Goal: Information Seeking & Learning: Learn about a topic

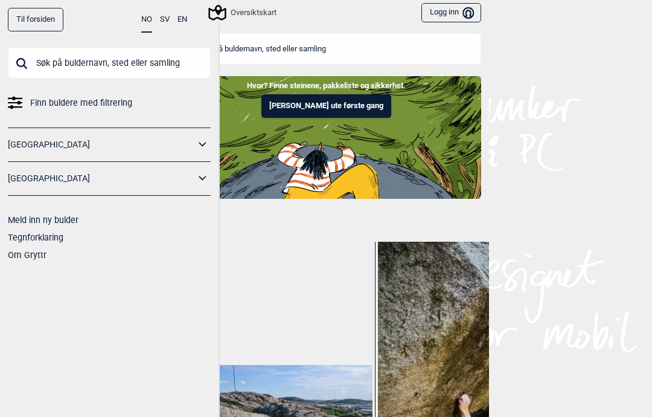
click at [43, 97] on span "Finn buldere med filtrering" at bounding box center [81, 103] width 102 height 18
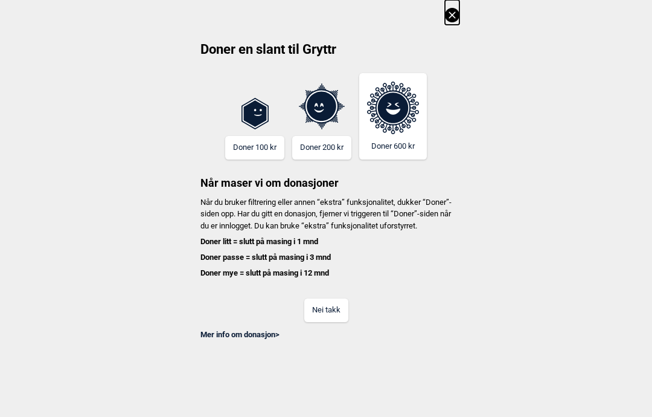
click at [455, 21] on icon at bounding box center [452, 15] width 14 height 14
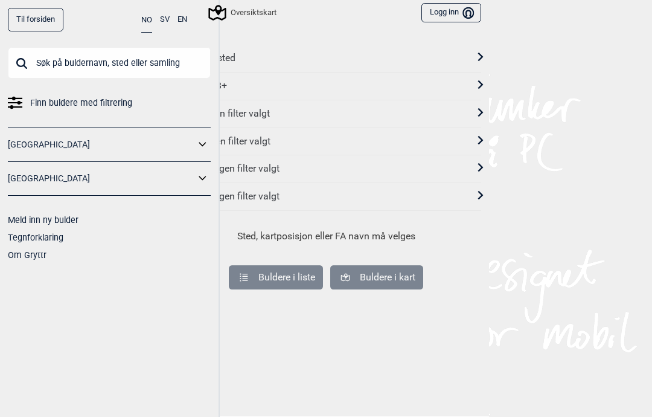
click at [32, 137] on link "[GEOGRAPHIC_DATA]" at bounding box center [101, 145] width 187 height 18
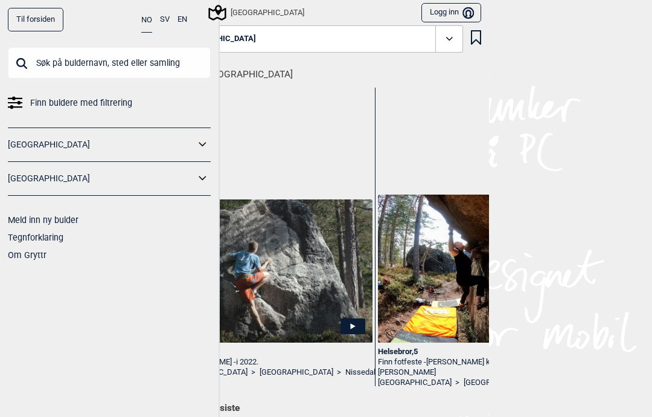
click at [210, 141] on icon at bounding box center [203, 145] width 16 height 18
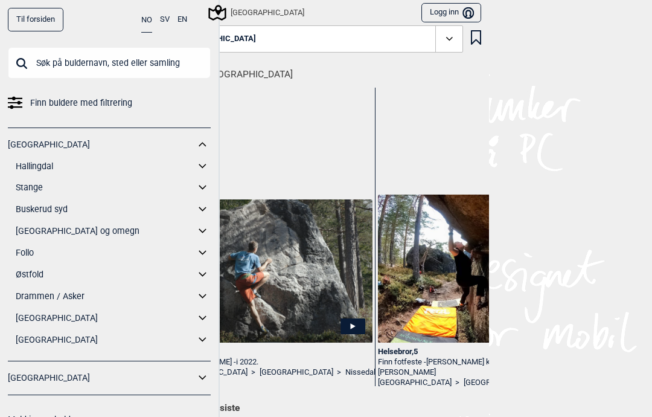
click at [97, 216] on link "Buskerud syd" at bounding box center [105, 210] width 179 height 18
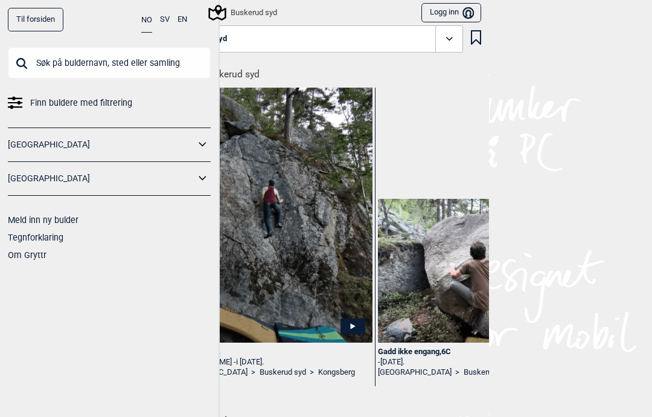
click at [13, 136] on link "[GEOGRAPHIC_DATA]" at bounding box center [101, 145] width 187 height 18
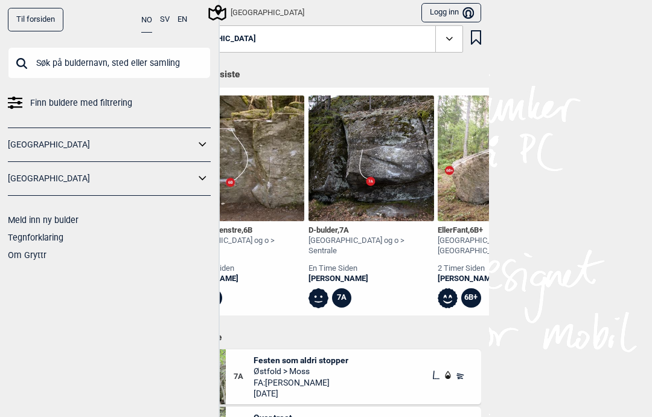
click at [196, 137] on icon at bounding box center [203, 145] width 16 height 18
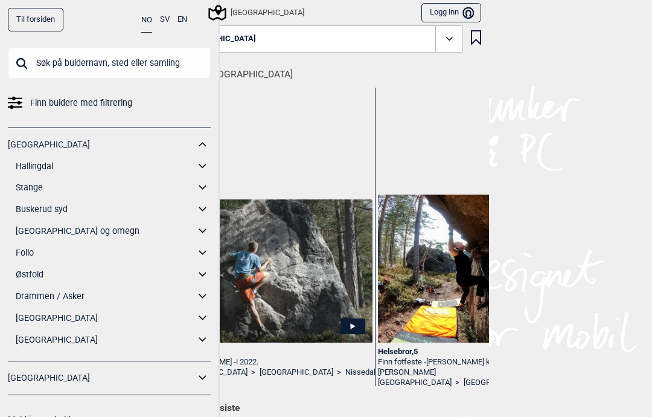
click at [205, 229] on icon at bounding box center [202, 231] width 7 height 4
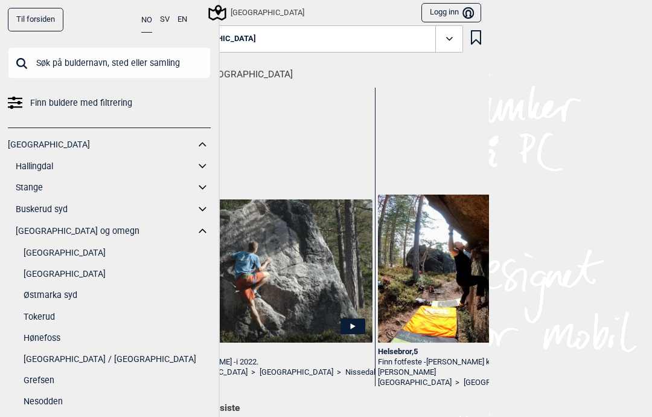
click at [127, 59] on input "text" at bounding box center [109, 62] width 203 height 31
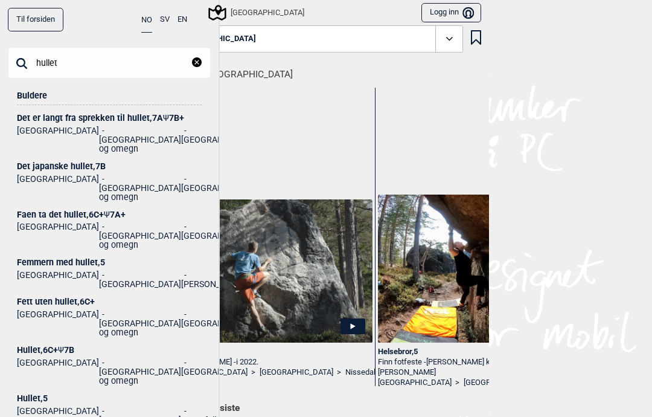
type input "hullet"
click at [44, 345] on div "Hullet , 6C+ Ψ 7B" at bounding box center [109, 349] width 185 height 9
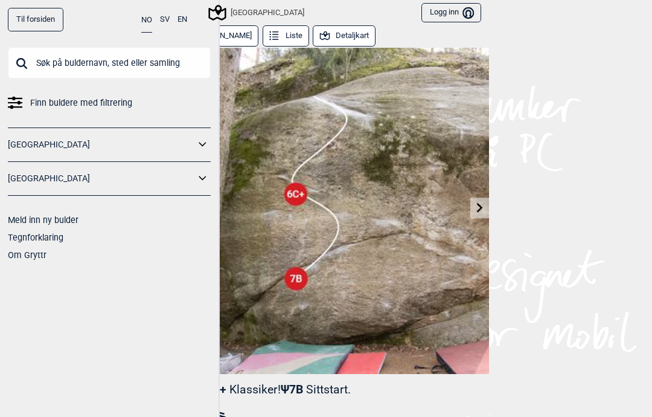
click at [570, 319] on div "Til forsiden NO SV EN Finn buldere med filtrering [GEOGRAPHIC_DATA] [GEOGRAPHIC…" at bounding box center [326, 208] width 652 height 417
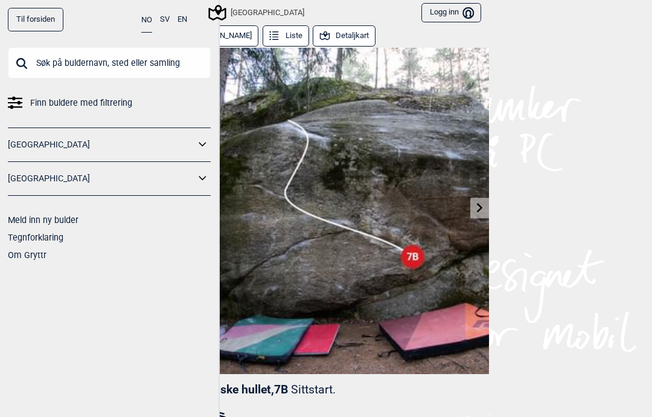
click at [213, 281] on div "Til forsiden NO SV EN Finn buldere med filtrering [GEOGRAPHIC_DATA] [GEOGRAPHIC…" at bounding box center [110, 208] width 220 height 417
click at [237, 208] on img at bounding box center [326, 211] width 326 height 326
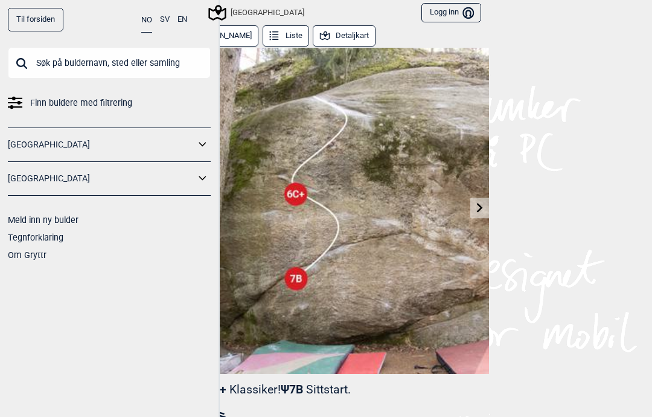
click at [345, 34] on button "Detaljkart" at bounding box center [344, 35] width 63 height 21
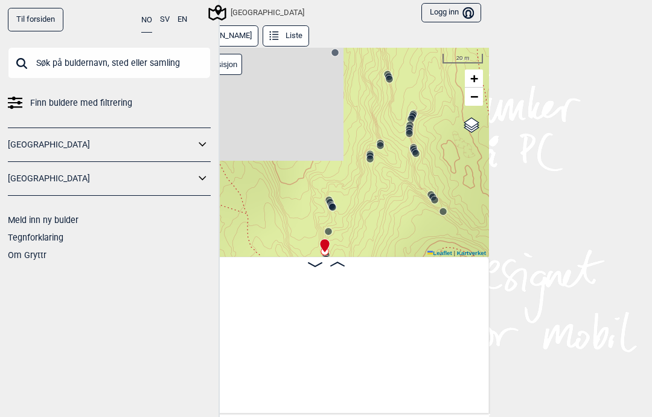
scroll to position [0, 8880]
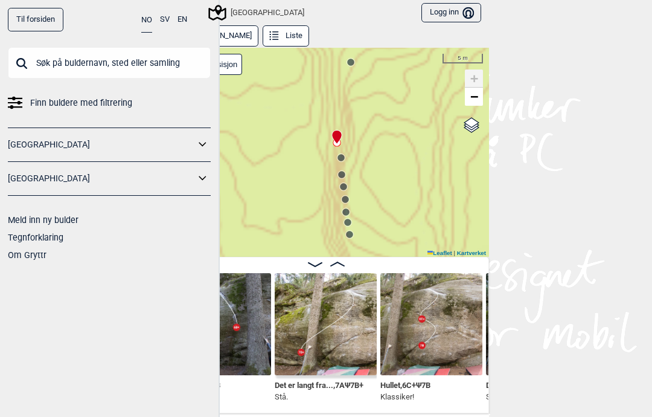
click at [340, 153] on circle at bounding box center [341, 157] width 8 height 8
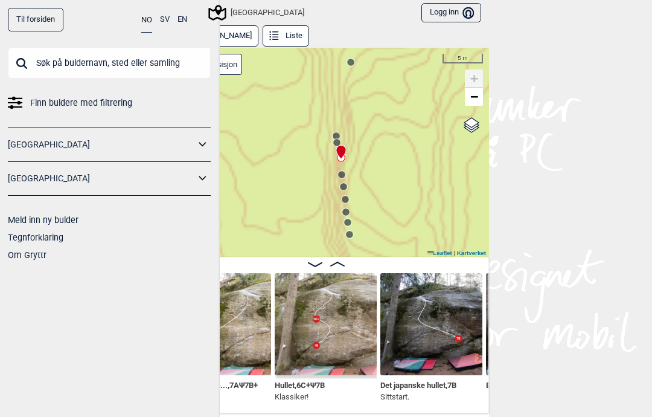
click at [343, 179] on icon at bounding box center [342, 175] width 10 height 10
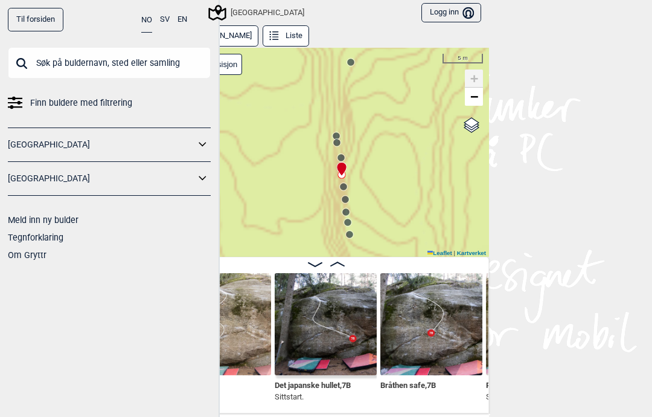
click at [344, 169] on div at bounding box center [340, 164] width 10 height 10
click at [344, 186] on circle at bounding box center [343, 186] width 7 height 7
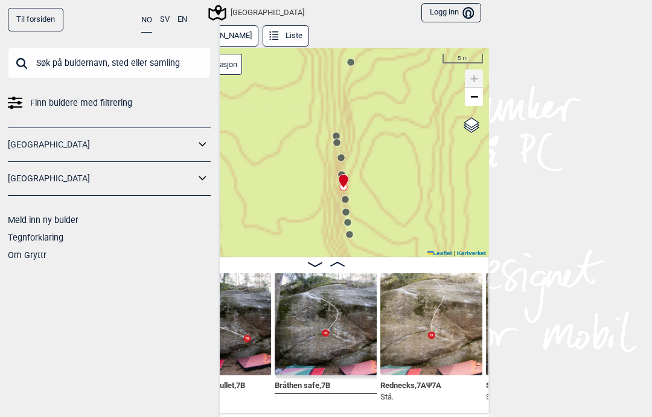
click at [350, 195] on icon at bounding box center [346, 199] width 10 height 10
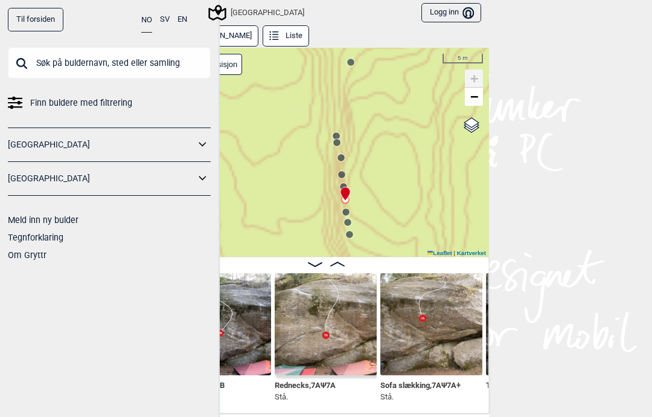
click at [349, 207] on icon at bounding box center [346, 212] width 10 height 10
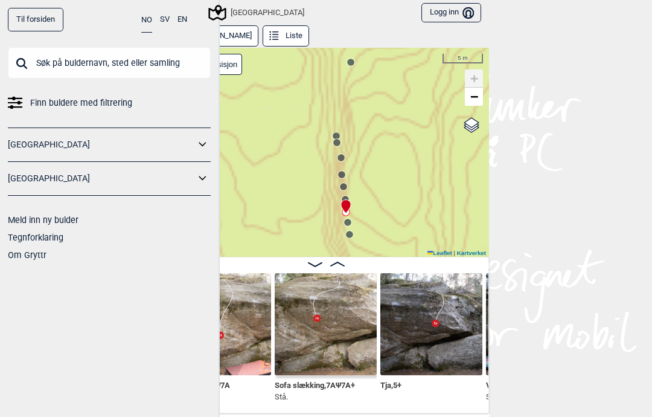
click at [347, 220] on circle at bounding box center [347, 222] width 7 height 7
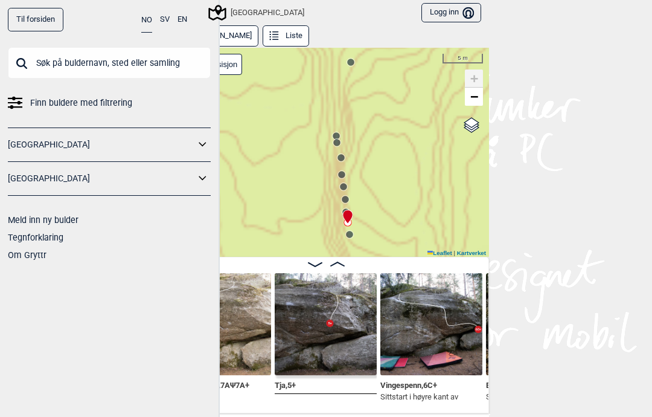
click at [345, 230] on icon at bounding box center [350, 235] width 10 height 10
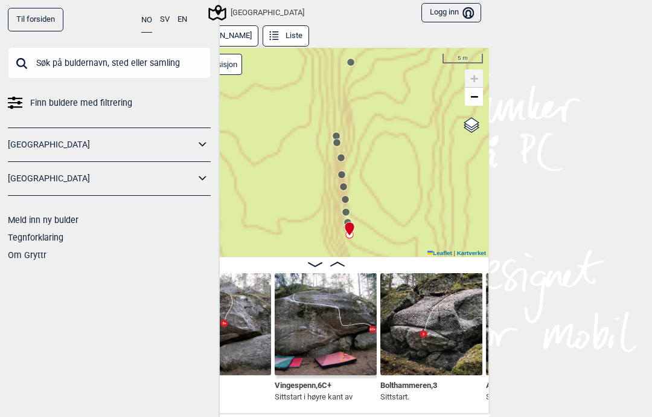
click at [348, 218] on icon at bounding box center [348, 222] width 10 height 10
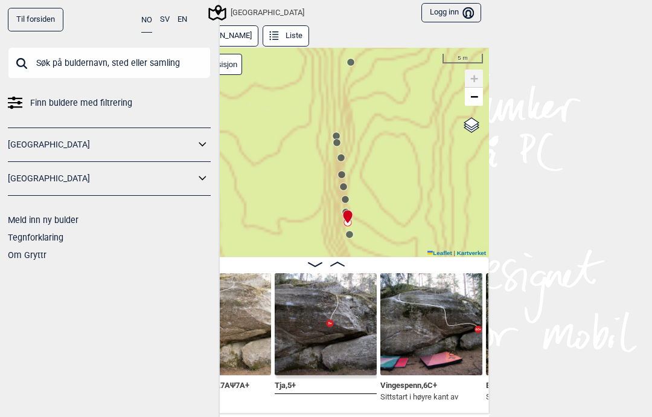
click at [338, 361] on img at bounding box center [326, 324] width 102 height 102
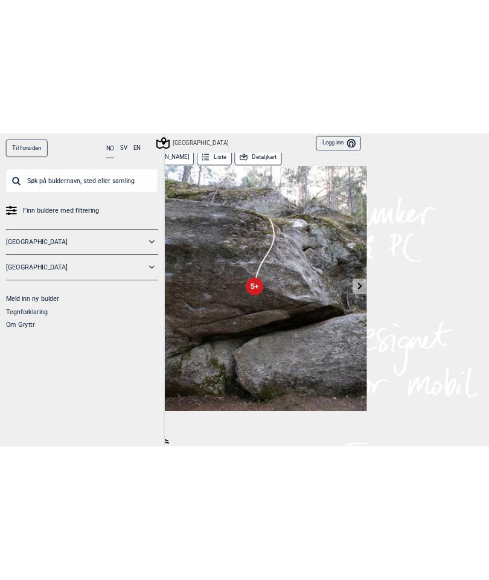
scroll to position [5, 0]
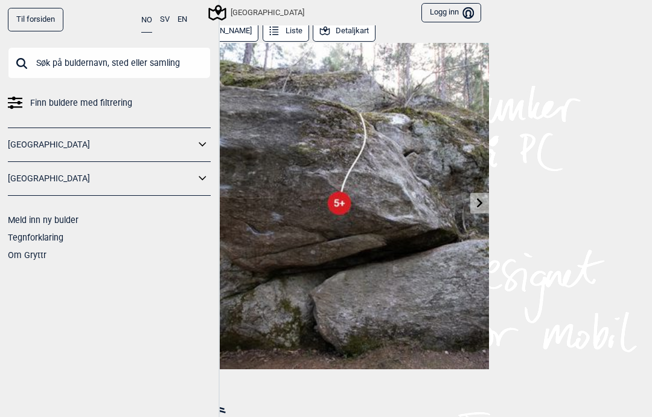
click at [223, 13] on icon at bounding box center [216, 12] width 23 height 23
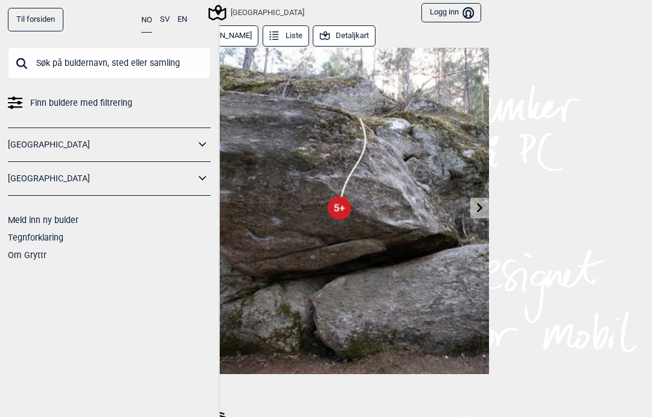
click at [161, 289] on div "Til forsiden NO SV EN Finn buldere med filtrering [GEOGRAPHIC_DATA] [GEOGRAPHIC…" at bounding box center [110, 208] width 220 height 417
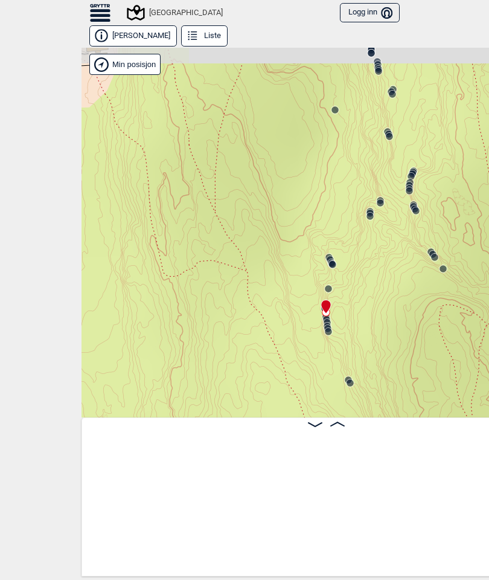
scroll to position [0, 8901]
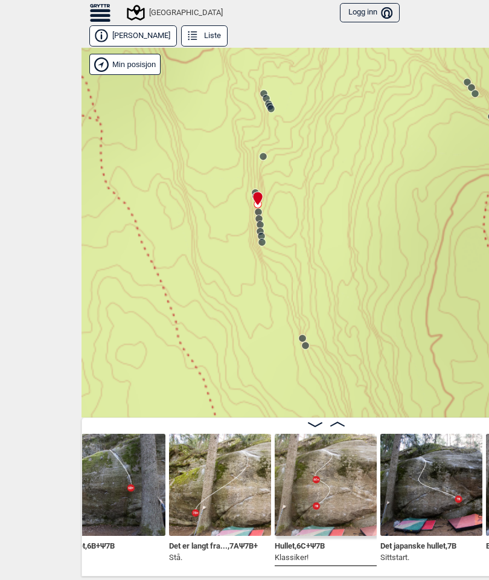
click at [305, 339] on circle at bounding box center [302, 338] width 7 height 7
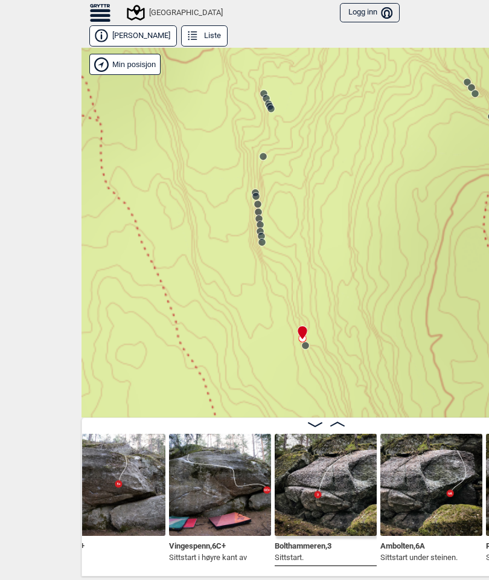
click at [310, 343] on icon at bounding box center [306, 346] width 10 height 10
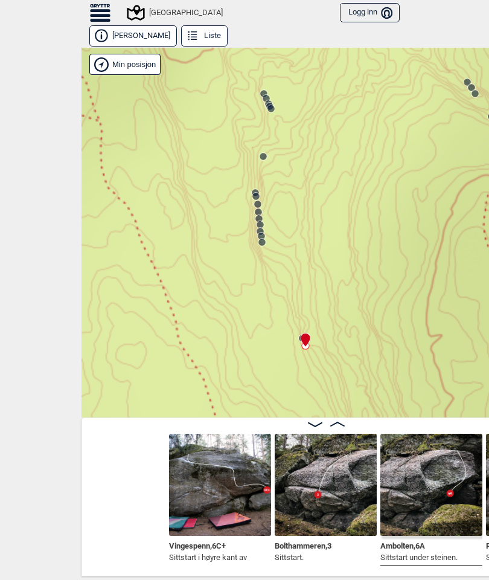
scroll to position [0, 9739]
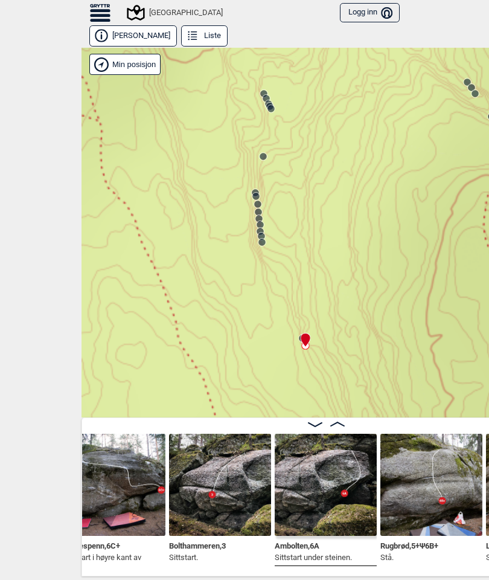
click at [304, 334] on icon at bounding box center [305, 339] width 9 height 13
click at [300, 333] on div at bounding box center [303, 335] width 10 height 10
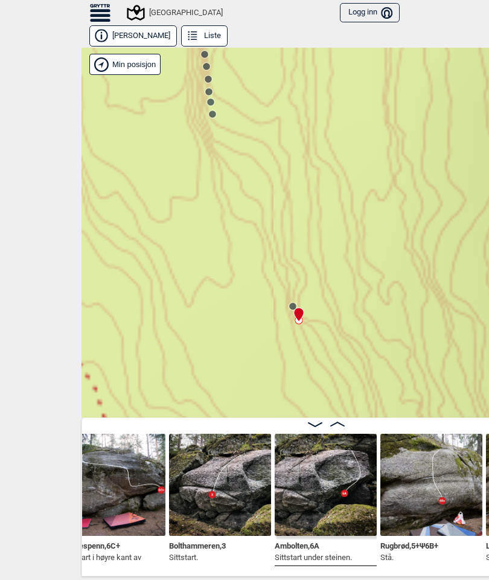
click at [294, 301] on icon at bounding box center [293, 306] width 10 height 10
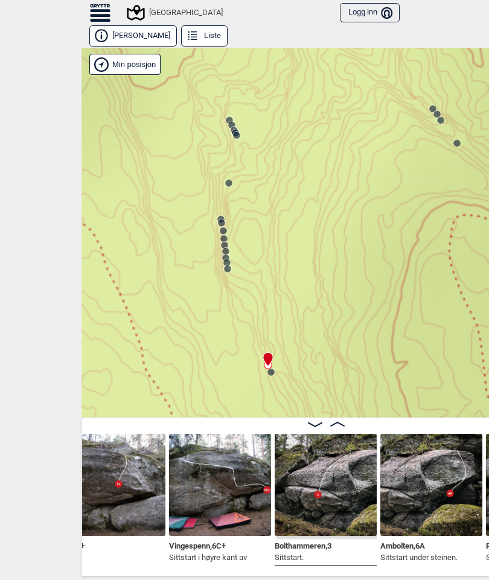
click at [436, 416] on img at bounding box center [431, 485] width 102 height 102
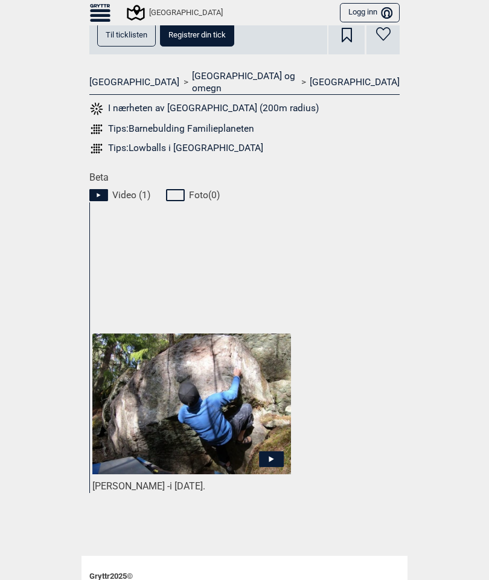
scroll to position [455, 0]
click at [282, 416] on icon at bounding box center [271, 459] width 25 height 16
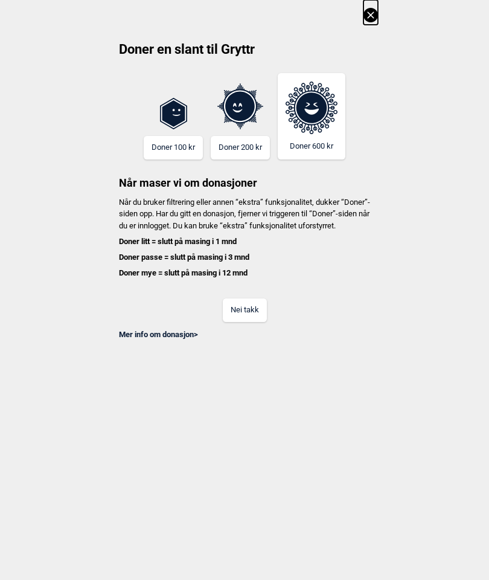
click at [375, 20] on icon at bounding box center [371, 15] width 14 height 14
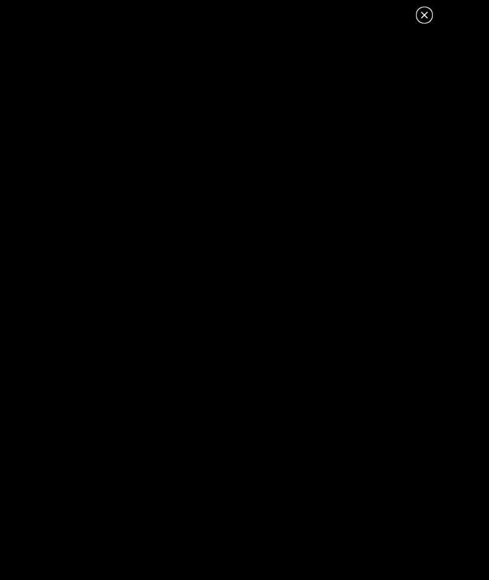
click at [420, 8] on icon at bounding box center [424, 15] width 14 height 14
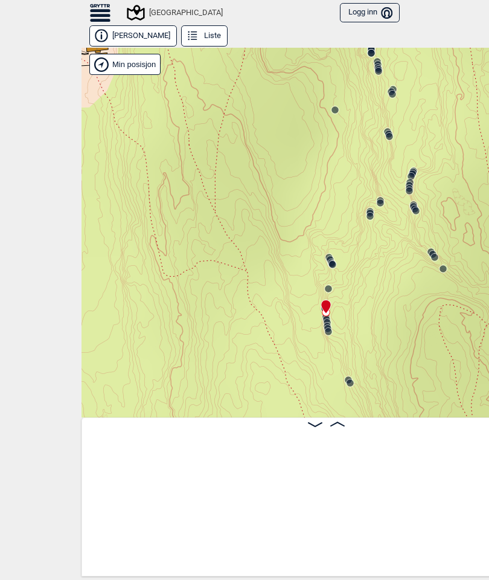
scroll to position [0, 8901]
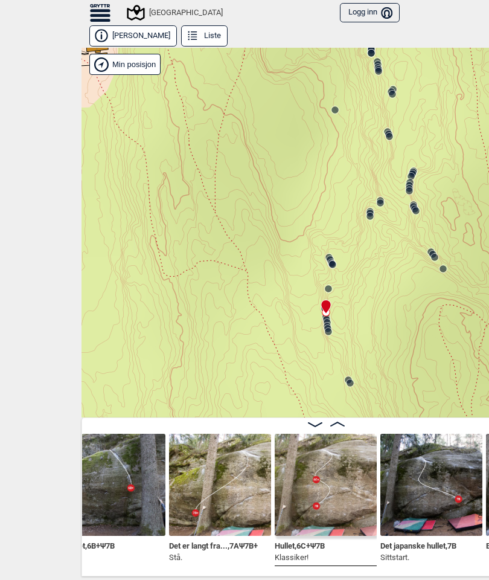
click at [445, 271] on circle at bounding box center [443, 268] width 7 height 7
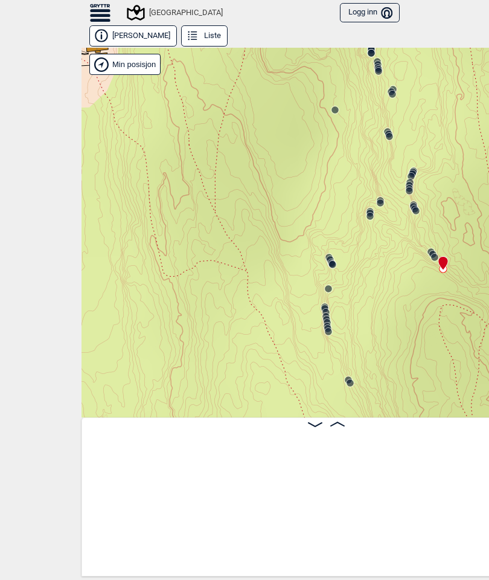
scroll to position [0, 7982]
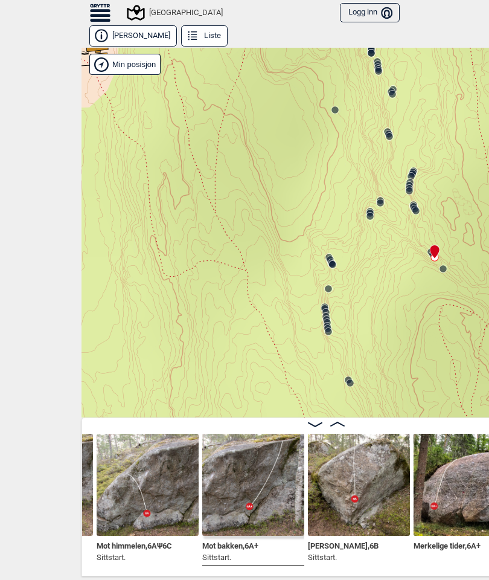
scroll to position [0, 7952]
click at [445, 264] on icon at bounding box center [443, 269] width 10 height 10
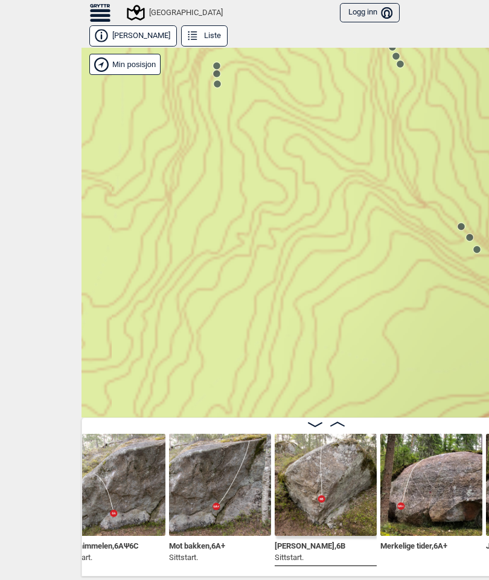
click at [481, 248] on icon at bounding box center [477, 250] width 10 height 10
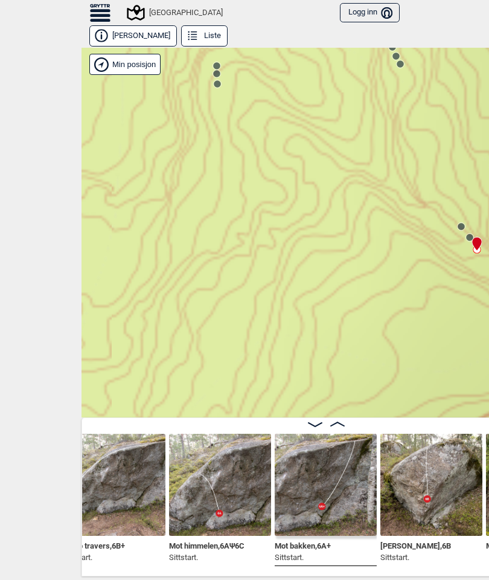
click at [466, 235] on icon at bounding box center [470, 238] width 10 height 10
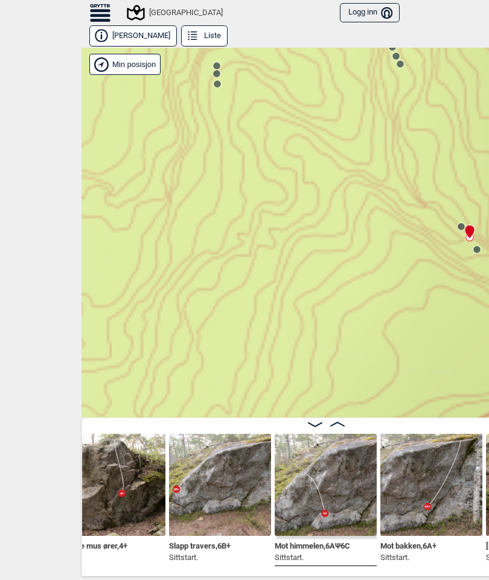
click at [458, 225] on circle at bounding box center [461, 226] width 7 height 7
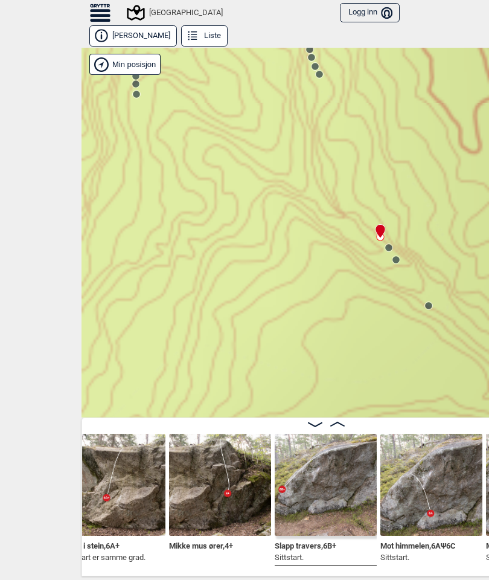
click at [403, 254] on div "Speidersteinen Barnehageveggen Cowboyveggen Bølerveggen [GEOGRAPHIC_DATA]" at bounding box center [326, 233] width 489 height 370
click at [398, 258] on circle at bounding box center [396, 259] width 7 height 7
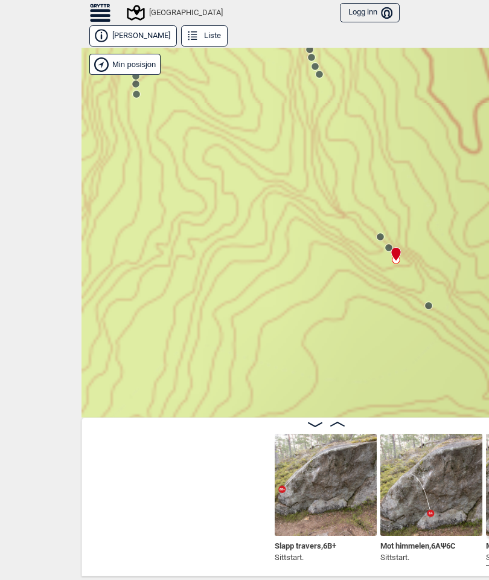
scroll to position [0, 7887]
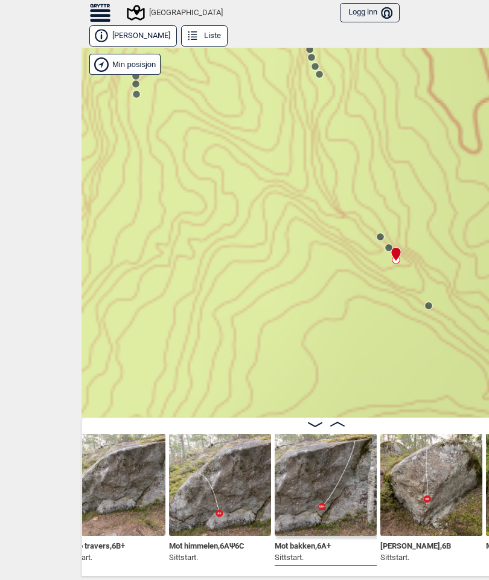
click at [376, 242] on div at bounding box center [381, 237] width 10 height 10
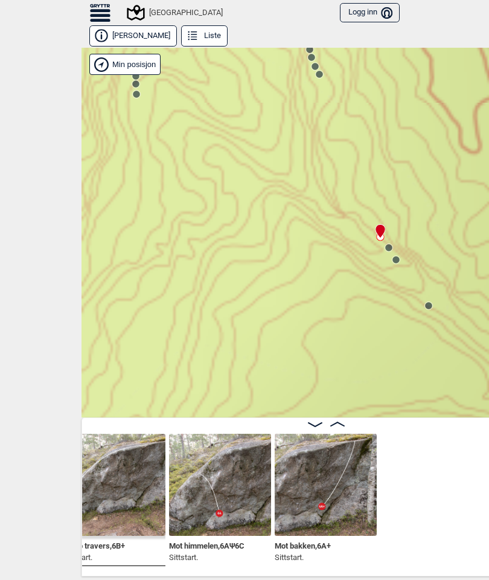
scroll to position [0, 7676]
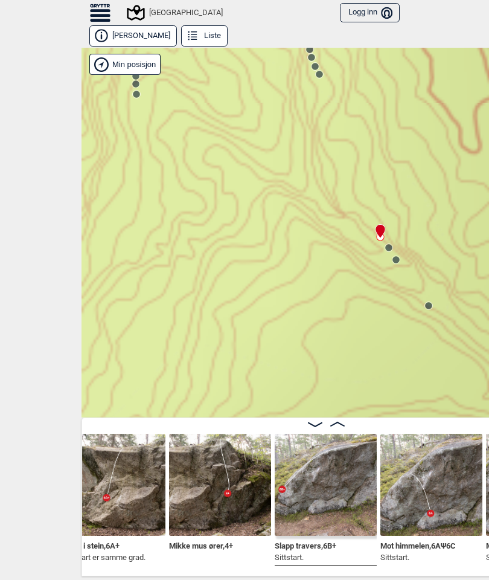
click at [335, 416] on img at bounding box center [326, 485] width 102 height 102
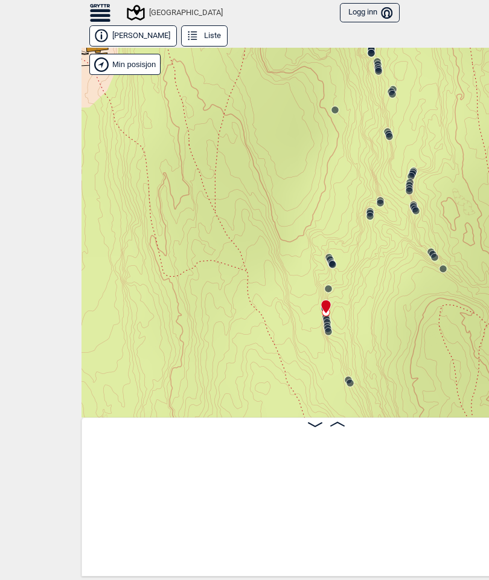
scroll to position [0, 8901]
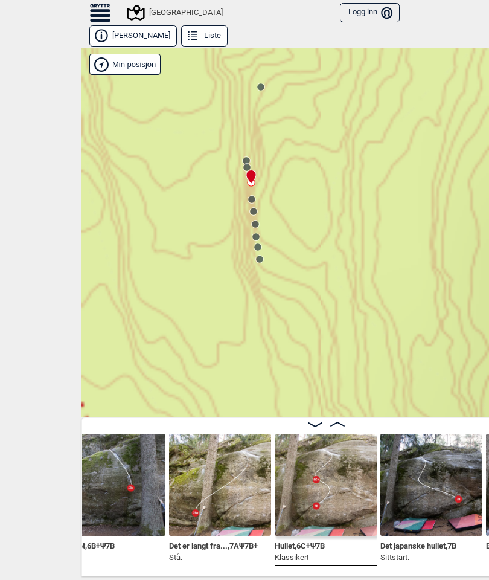
click at [252, 199] on circle at bounding box center [251, 199] width 7 height 7
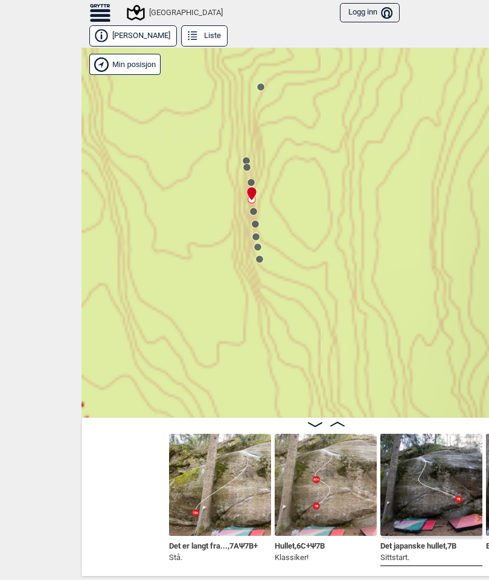
scroll to position [0, 9006]
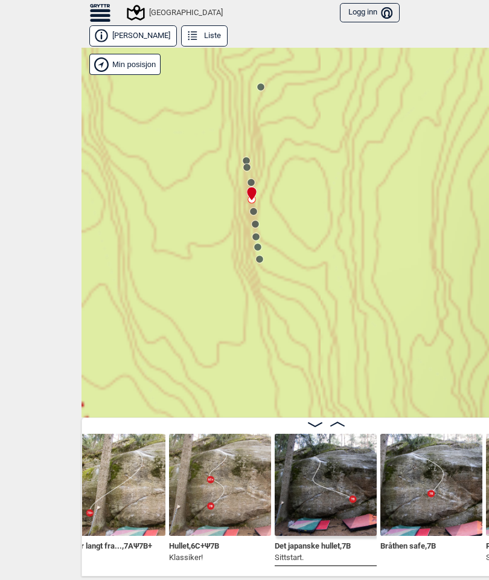
click at [264, 254] on icon at bounding box center [260, 259] width 10 height 10
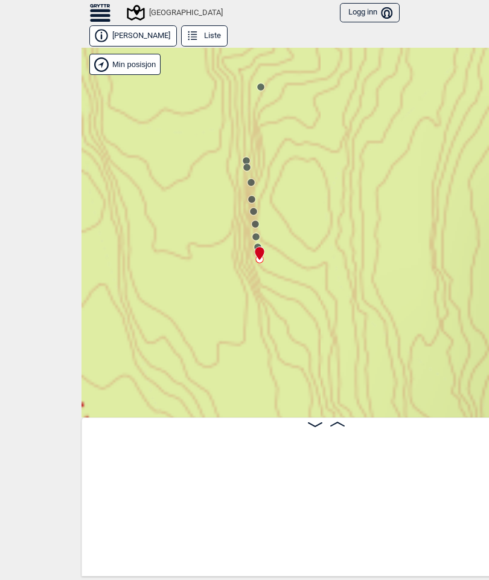
scroll to position [0, 9535]
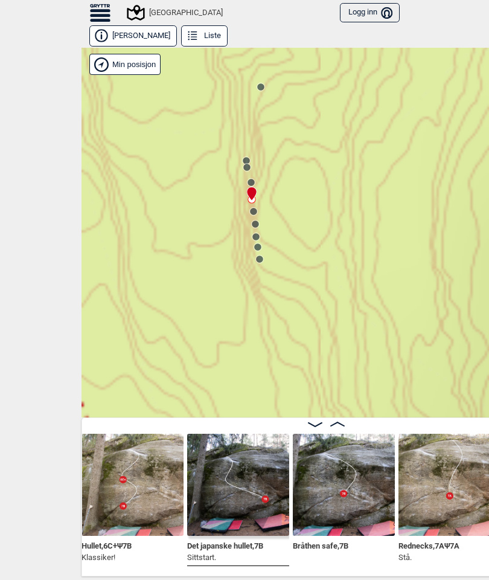
scroll to position [0, 9016]
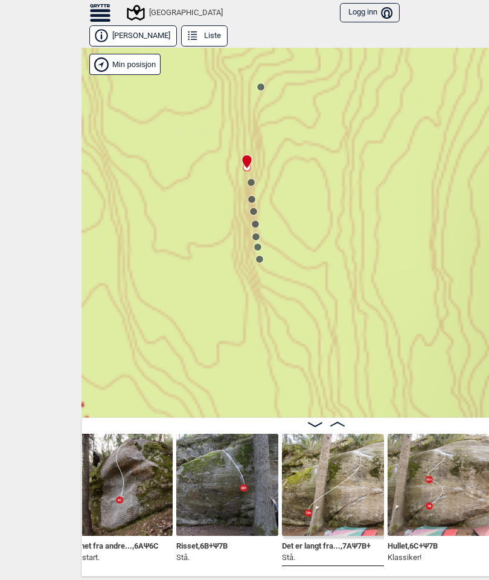
scroll to position [0, 8794]
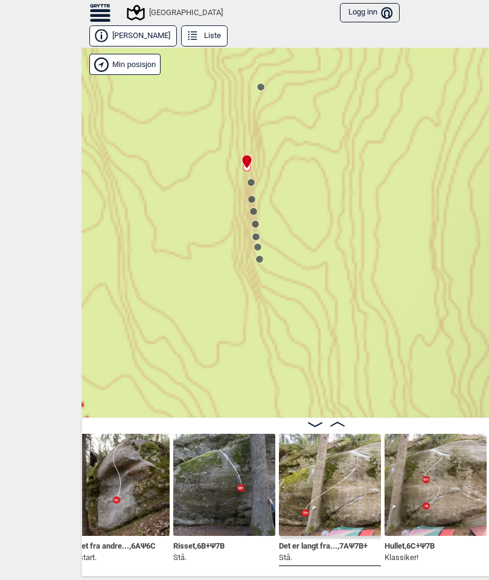
click at [247, 416] on img at bounding box center [224, 485] width 102 height 102
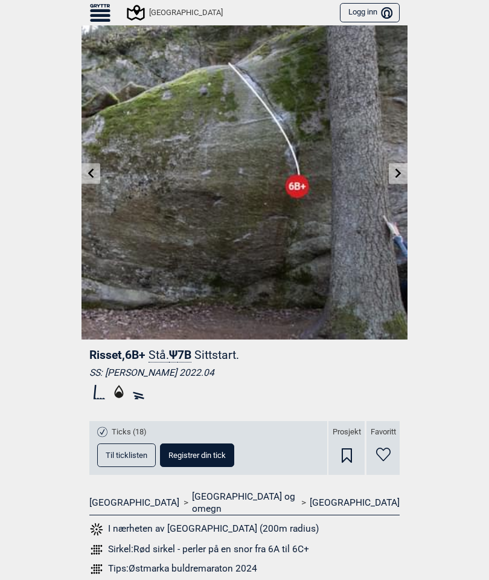
scroll to position [34, 0]
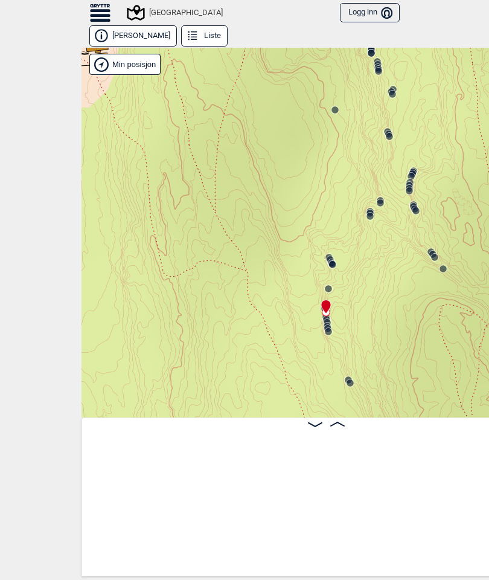
scroll to position [0, 8901]
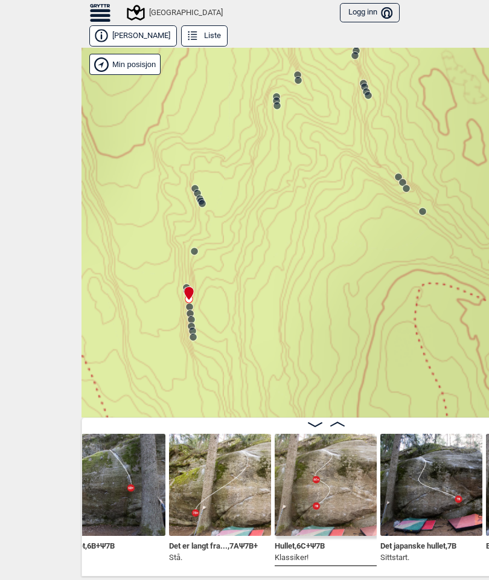
click at [201, 200] on circle at bounding box center [202, 203] width 7 height 7
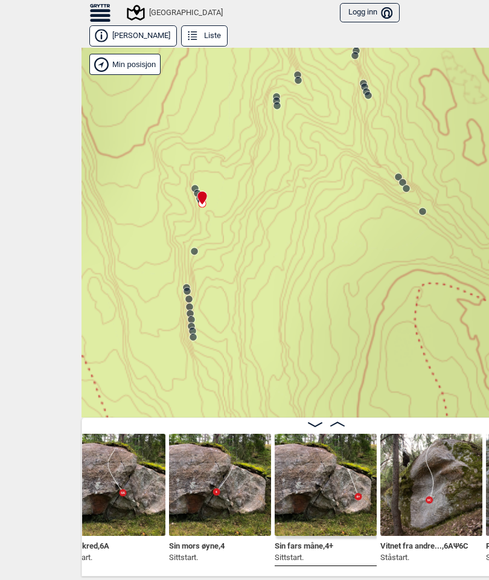
click at [188, 184] on div "Speidersteinen Barnehageveggen Cowboyveggen Bølerveggen [GEOGRAPHIC_DATA]" at bounding box center [326, 233] width 489 height 370
click at [199, 185] on icon at bounding box center [195, 189] width 10 height 10
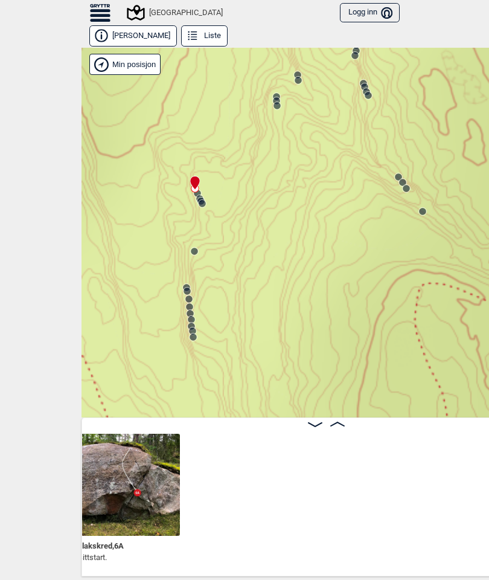
scroll to position [0, 8084]
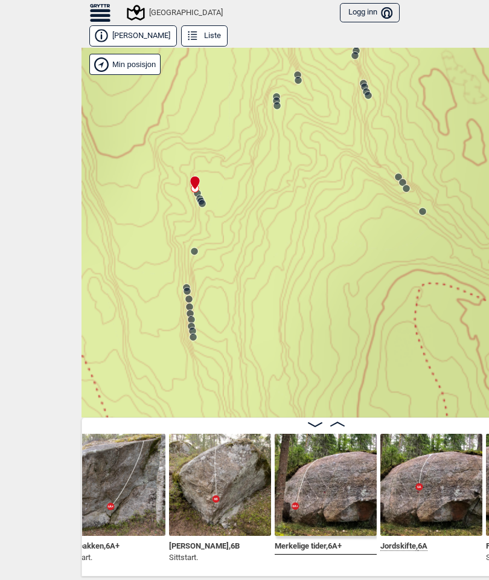
click at [223, 416] on img at bounding box center [220, 485] width 102 height 102
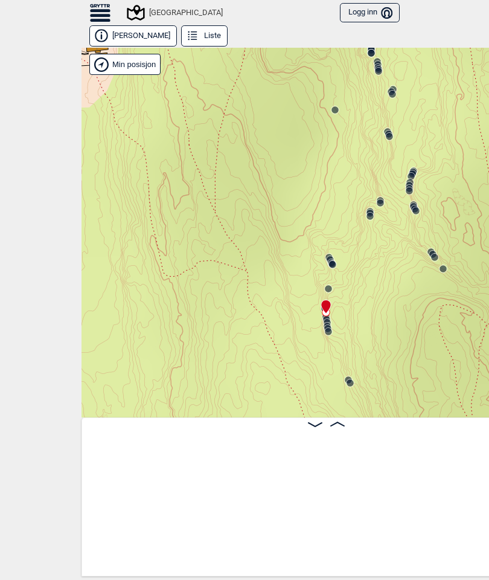
scroll to position [0, 8901]
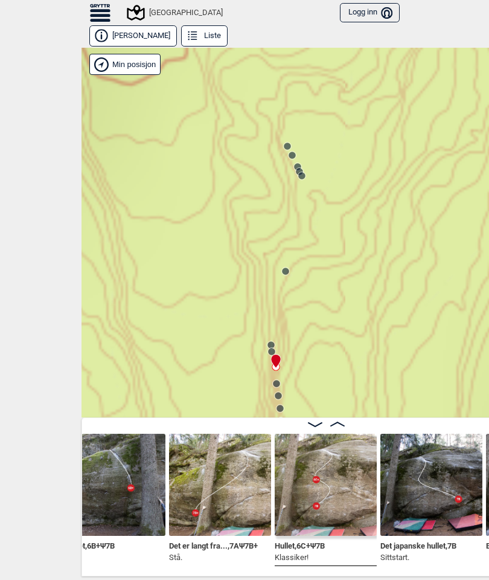
click at [300, 173] on circle at bounding box center [301, 175] width 7 height 7
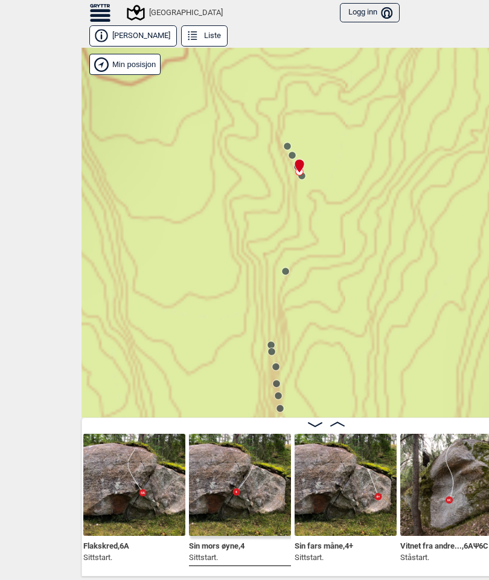
click at [273, 350] on circle at bounding box center [271, 351] width 7 height 7
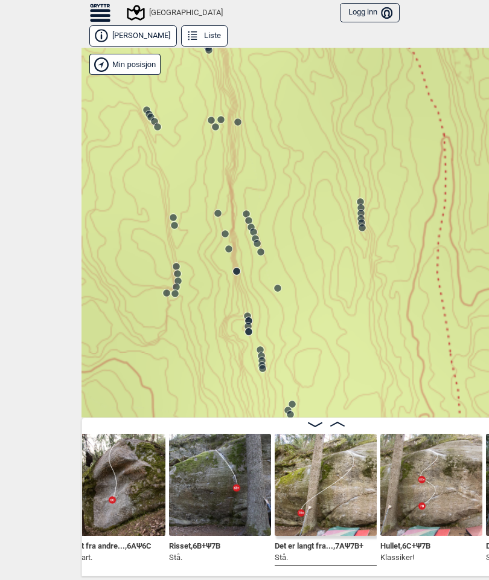
click at [361, 224] on icon at bounding box center [363, 228] width 10 height 10
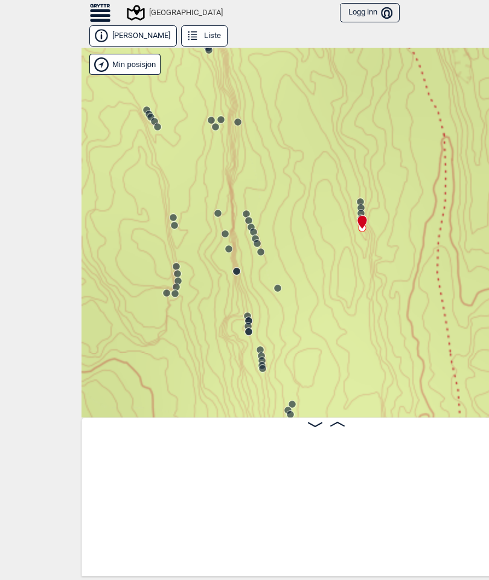
scroll to position [0, 5124]
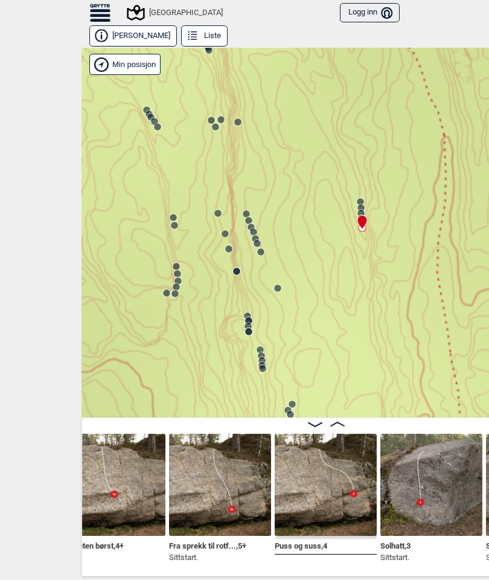
click at [355, 188] on div "Speidersteinen Barnehageveggen Cowboyveggen Bølerveggen [GEOGRAPHIC_DATA]" at bounding box center [326, 233] width 489 height 370
click at [357, 208] on icon at bounding box center [361, 208] width 10 height 10
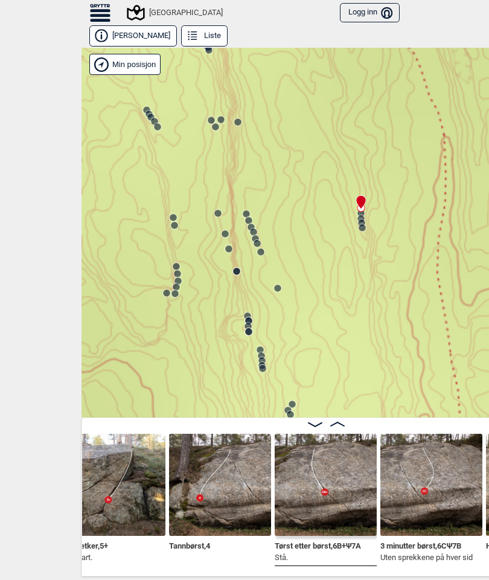
click at [239, 124] on circle at bounding box center [237, 121] width 7 height 7
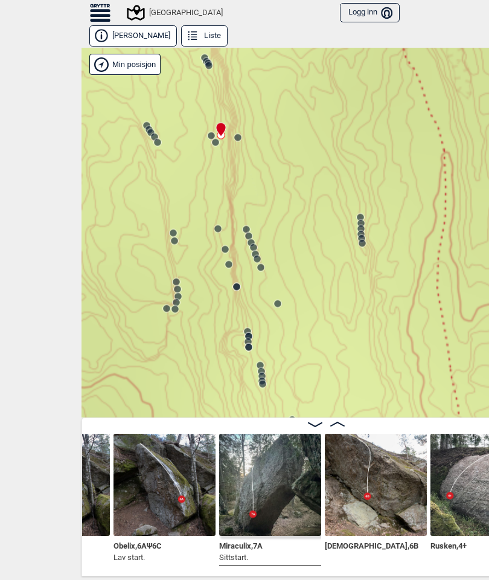
scroll to position [0, 687]
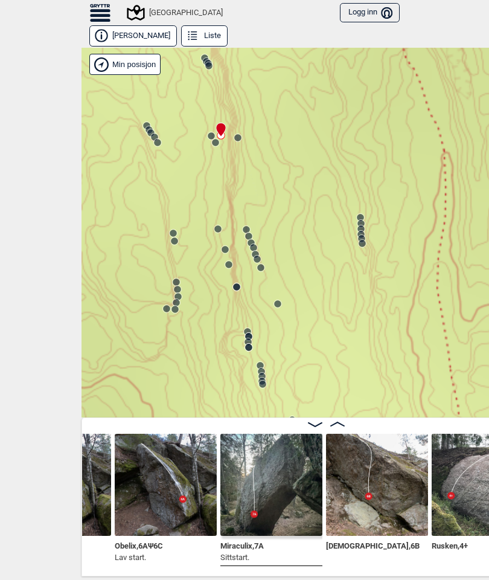
click at [181, 416] on img at bounding box center [166, 485] width 102 height 102
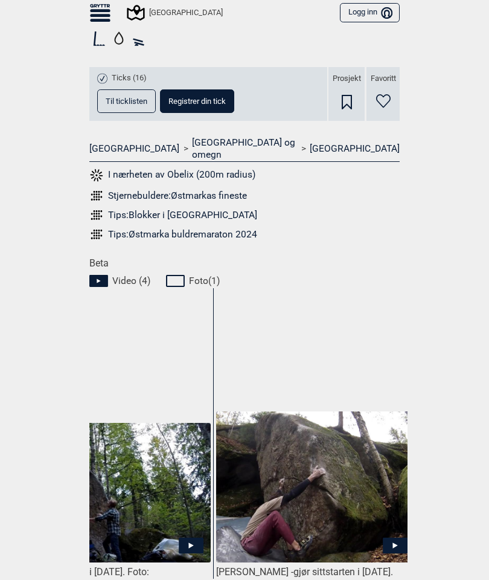
scroll to position [426, 0]
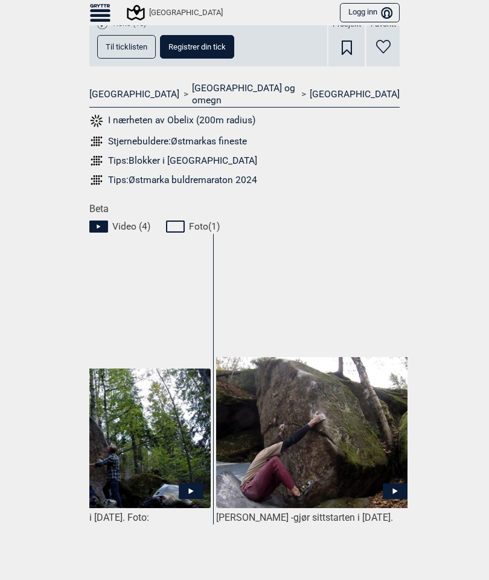
click at [343, 402] on img at bounding box center [315, 433] width 199 height 152
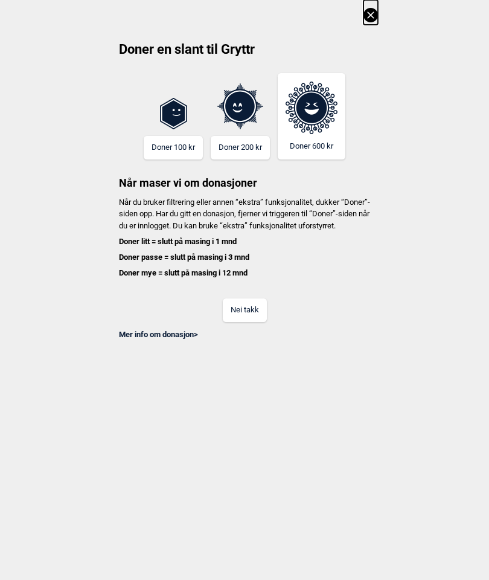
click at [377, 14] on icon at bounding box center [371, 15] width 14 height 14
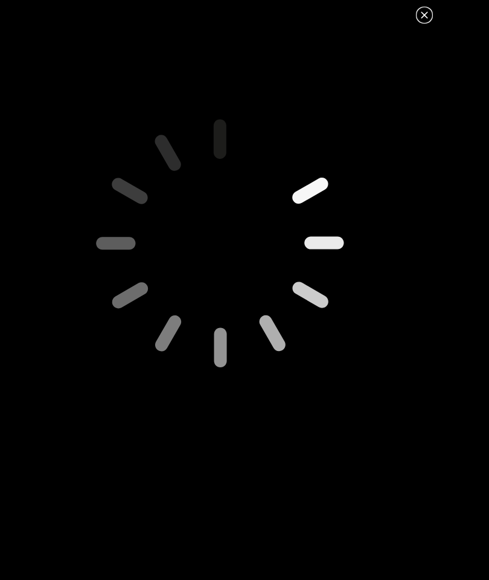
click at [426, 13] on icon at bounding box center [424, 14] width 7 height 7
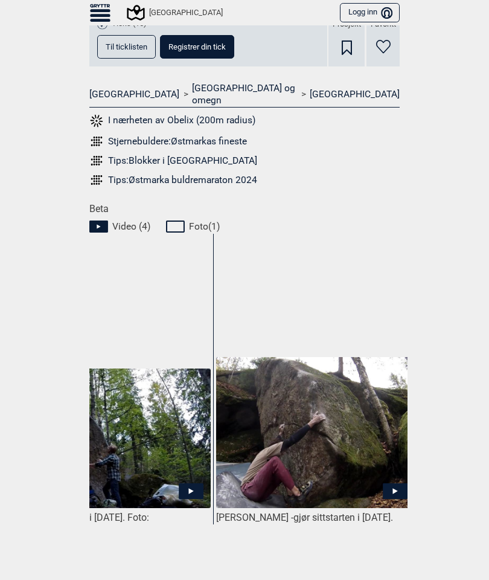
click at [382, 416] on img at bounding box center [315, 433] width 199 height 152
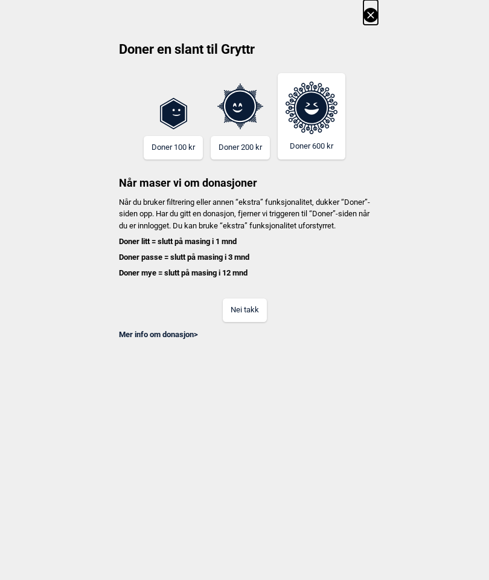
click at [377, 7] on button at bounding box center [371, 12] width 14 height 25
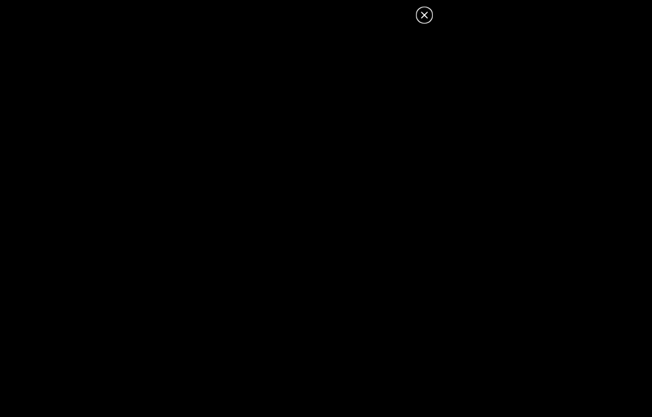
click at [423, 18] on icon at bounding box center [424, 15] width 14 height 14
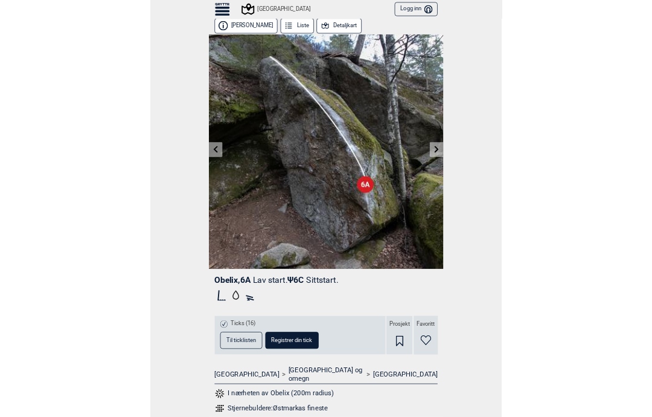
scroll to position [0, 0]
